Goal: Task Accomplishment & Management: Manage account settings

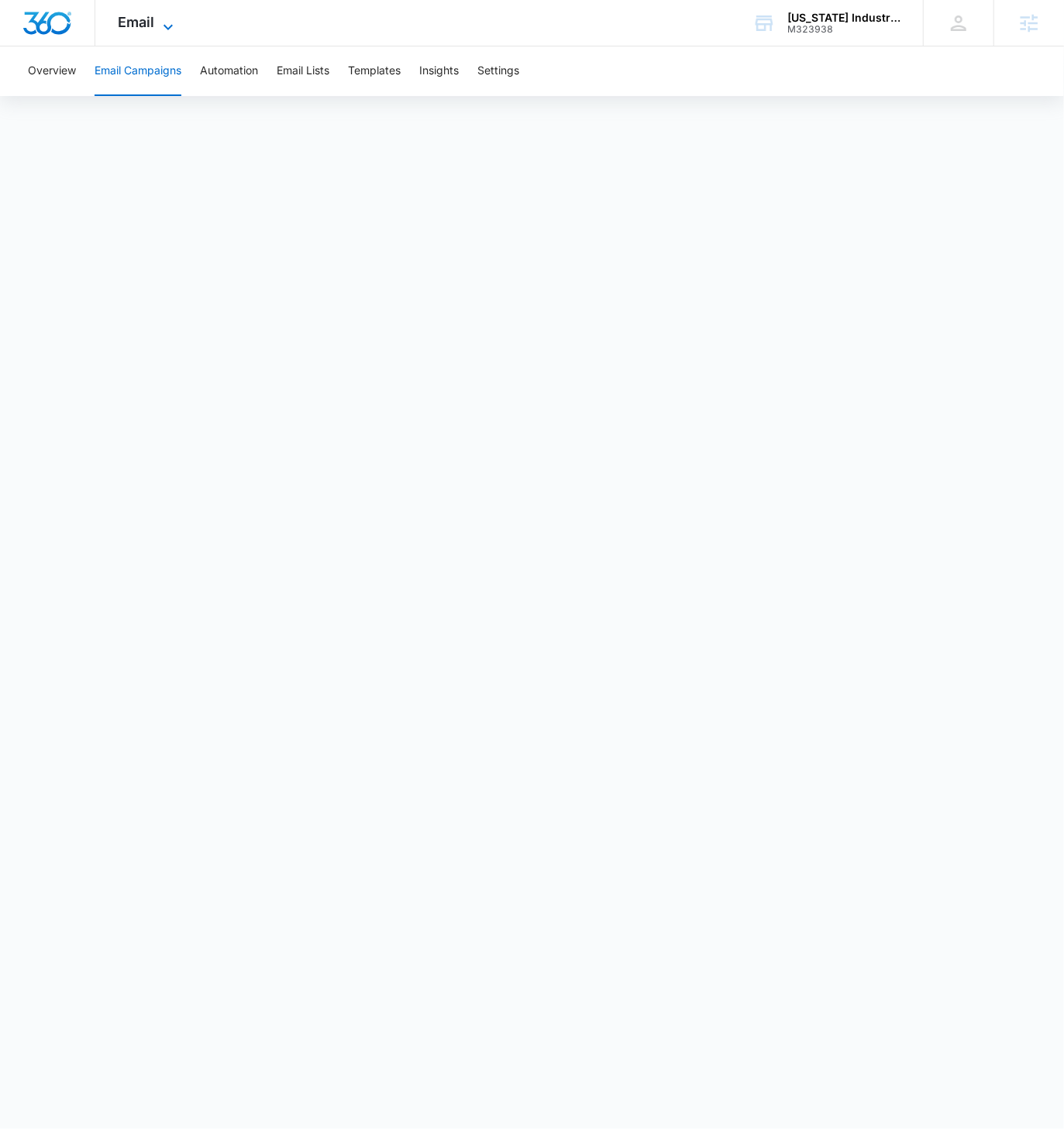
click at [162, 27] on icon at bounding box center [168, 27] width 19 height 19
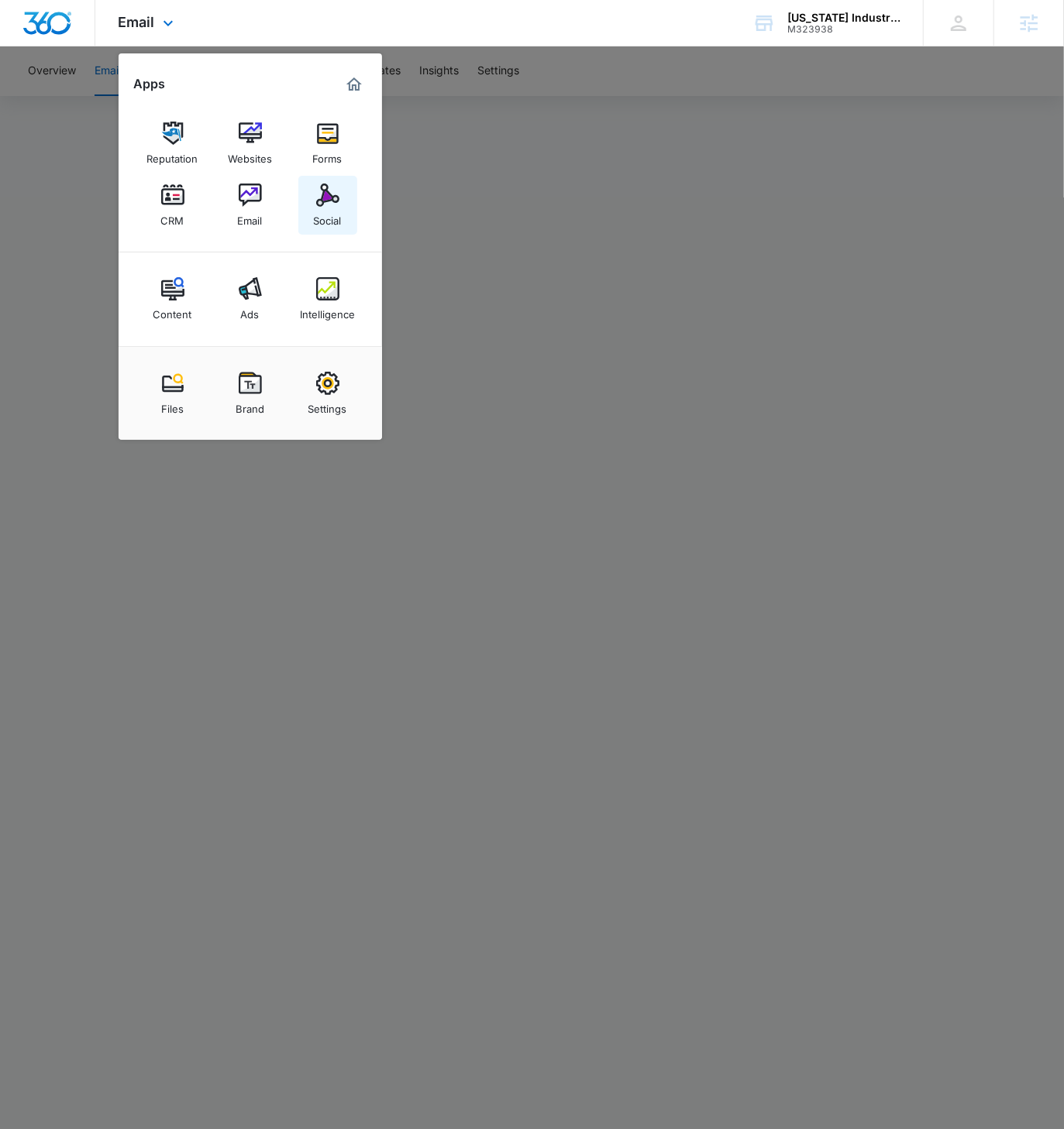
click at [323, 196] on img at bounding box center [328, 194] width 24 height 24
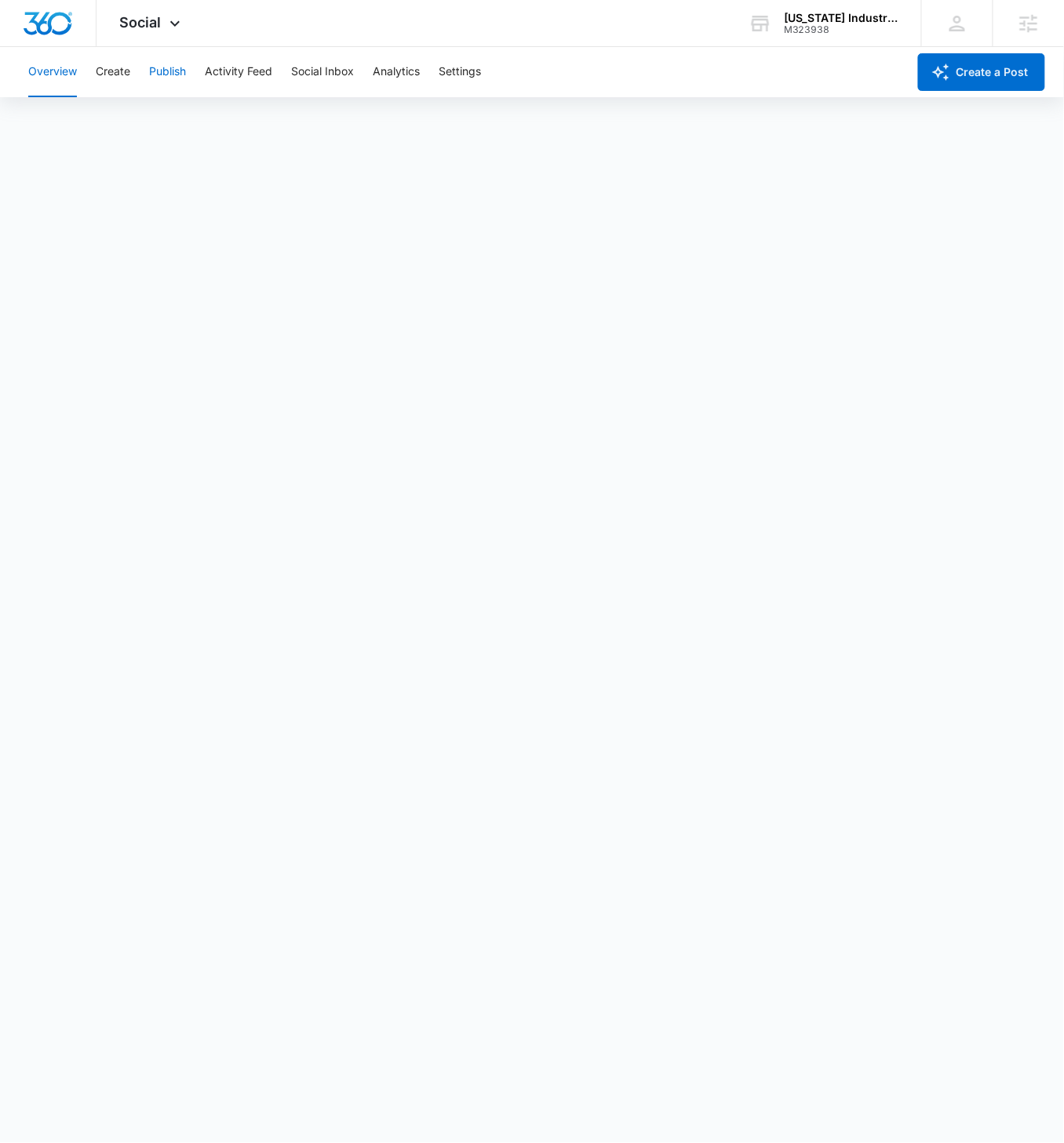
click at [164, 72] on button "Publish" at bounding box center [167, 72] width 37 height 51
click at [133, 124] on button "Schedules" at bounding box center [120, 120] width 54 height 44
click at [51, 119] on button "Calendar" at bounding box center [52, 120] width 46 height 44
